Goal: Check status: Check status

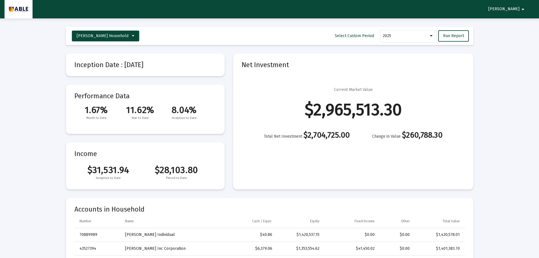
select select "View all"
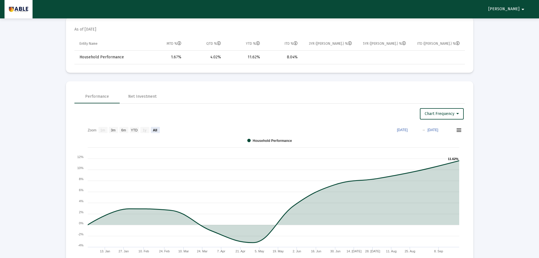
scroll to position [283, 0]
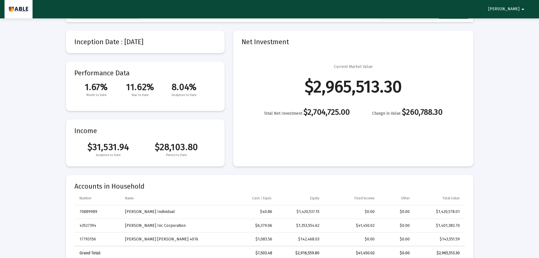
scroll to position [0, 0]
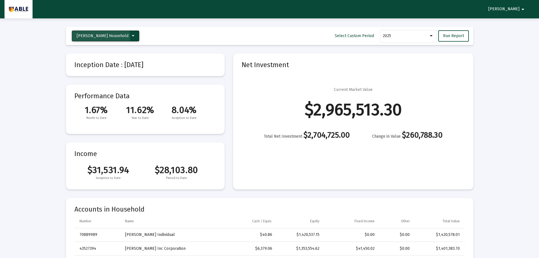
click at [101, 37] on span "[PERSON_NAME] Household" at bounding box center [103, 35] width 52 height 5
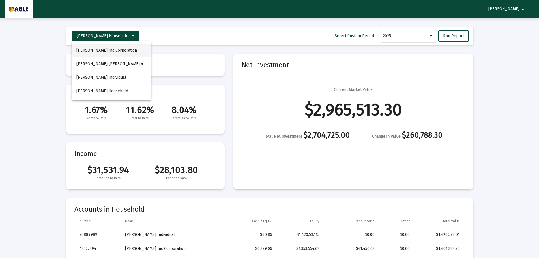
click at [104, 53] on button "[PERSON_NAME] Inc Corporation" at bounding box center [111, 51] width 79 height 14
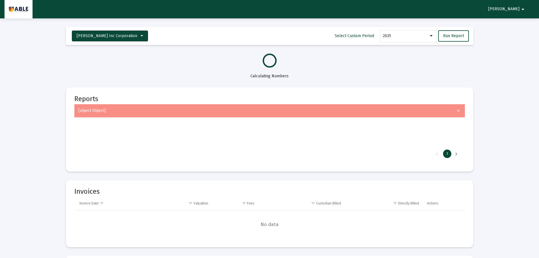
select select "View all"
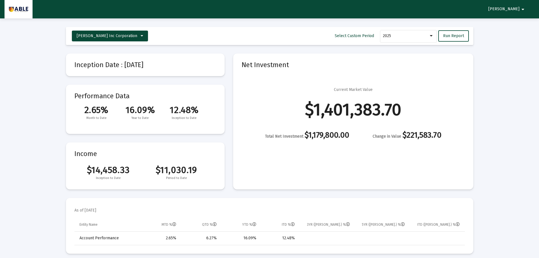
click at [406, 135] on div "Change in Value $221,583.70" at bounding box center [407, 135] width 69 height 7
click at [116, 36] on span "[PERSON_NAME] Inc Corporation" at bounding box center [107, 35] width 61 height 5
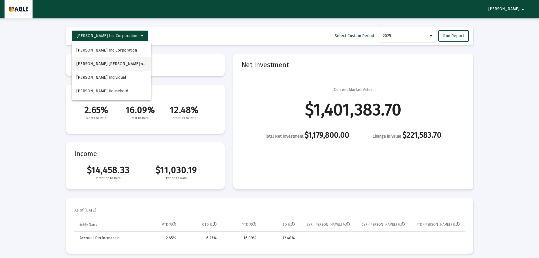
click at [119, 64] on button "[PERSON_NAME] [PERSON_NAME] 401k" at bounding box center [111, 64] width 79 height 14
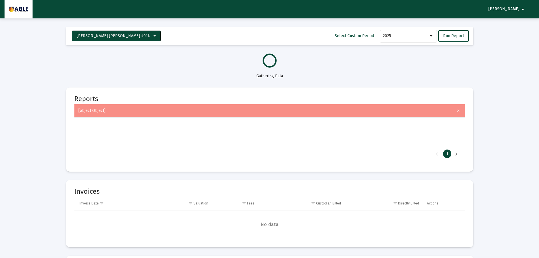
select select "View all"
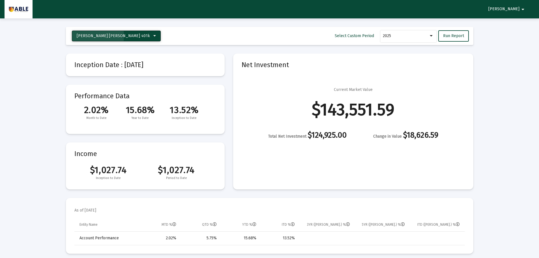
click at [78, 36] on span "[PERSON_NAME] [PERSON_NAME] 401k" at bounding box center [113, 35] width 73 height 5
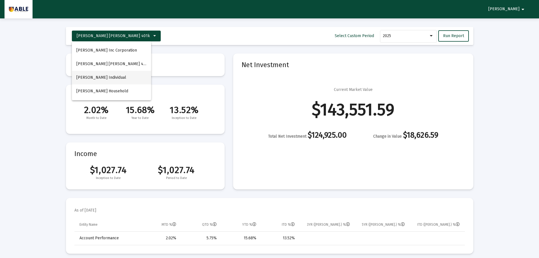
click at [96, 79] on button "[PERSON_NAME] Individual" at bounding box center [111, 78] width 79 height 14
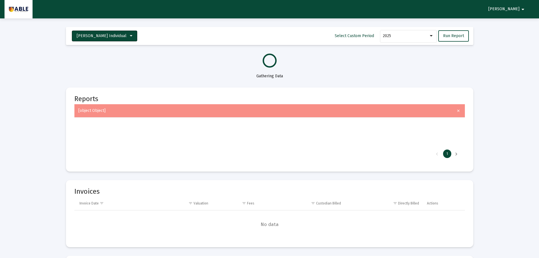
select select "View all"
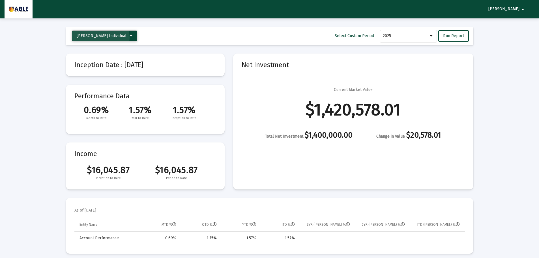
click at [101, 38] on span "[PERSON_NAME] Individual" at bounding box center [102, 35] width 50 height 5
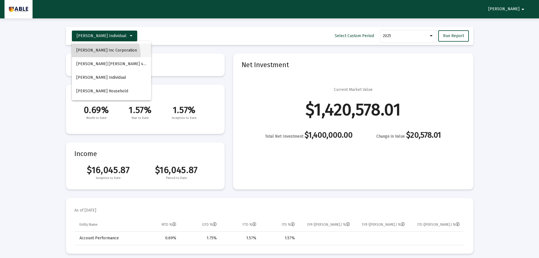
click at [105, 55] on button "[PERSON_NAME] Inc Corporation" at bounding box center [111, 51] width 79 height 14
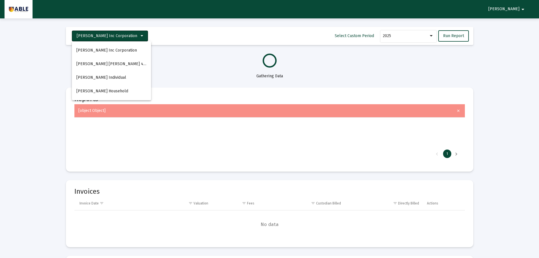
select select "View all"
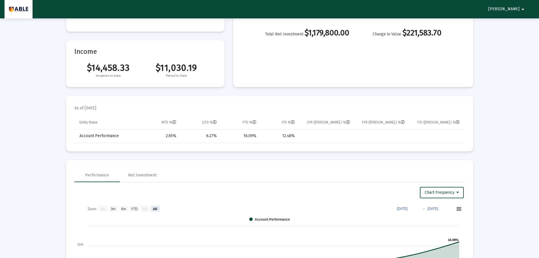
scroll to position [113, 0]
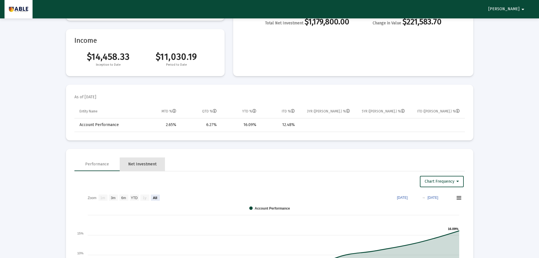
click at [145, 164] on div "Net Investment" at bounding box center [142, 164] width 28 height 6
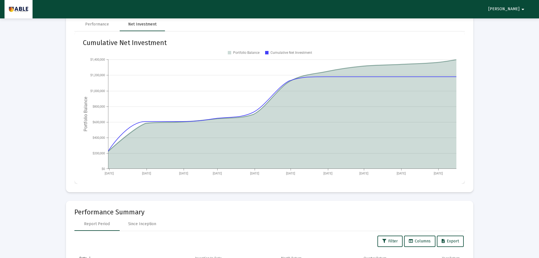
scroll to position [255, 0]
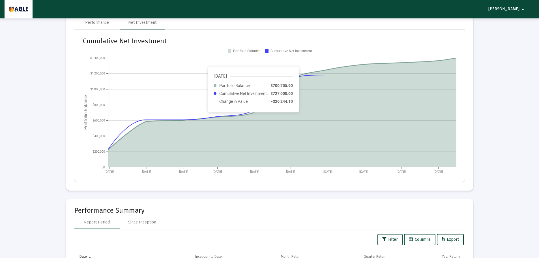
drag, startPoint x: 264, startPoint y: 127, endPoint x: 291, endPoint y: 107, distance: 33.4
click at [275, 125] on icon at bounding box center [282, 112] width 349 height 109
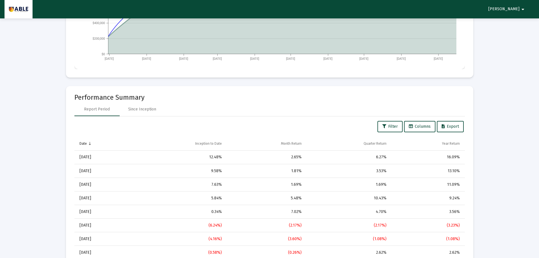
scroll to position [368, 0]
click at [149, 105] on div "Since Inception" at bounding box center [142, 109] width 45 height 14
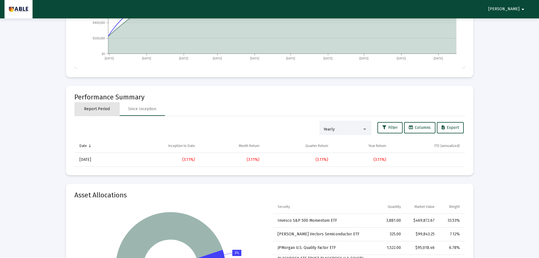
click at [93, 113] on div "Report Period" at bounding box center [96, 109] width 45 height 14
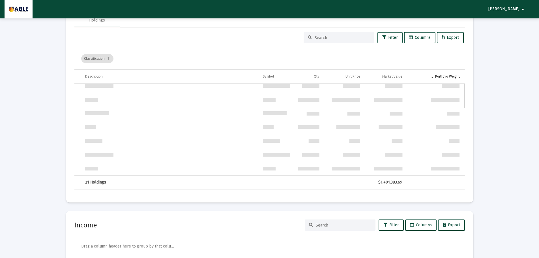
scroll to position [0, 0]
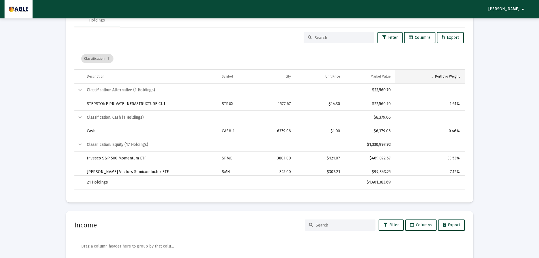
click at [447, 76] on div "Portfolio Weight" at bounding box center [447, 76] width 25 height 5
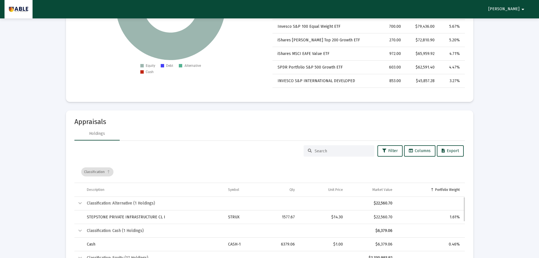
scroll to position [85, 0]
